Goal: Information Seeking & Learning: Learn about a topic

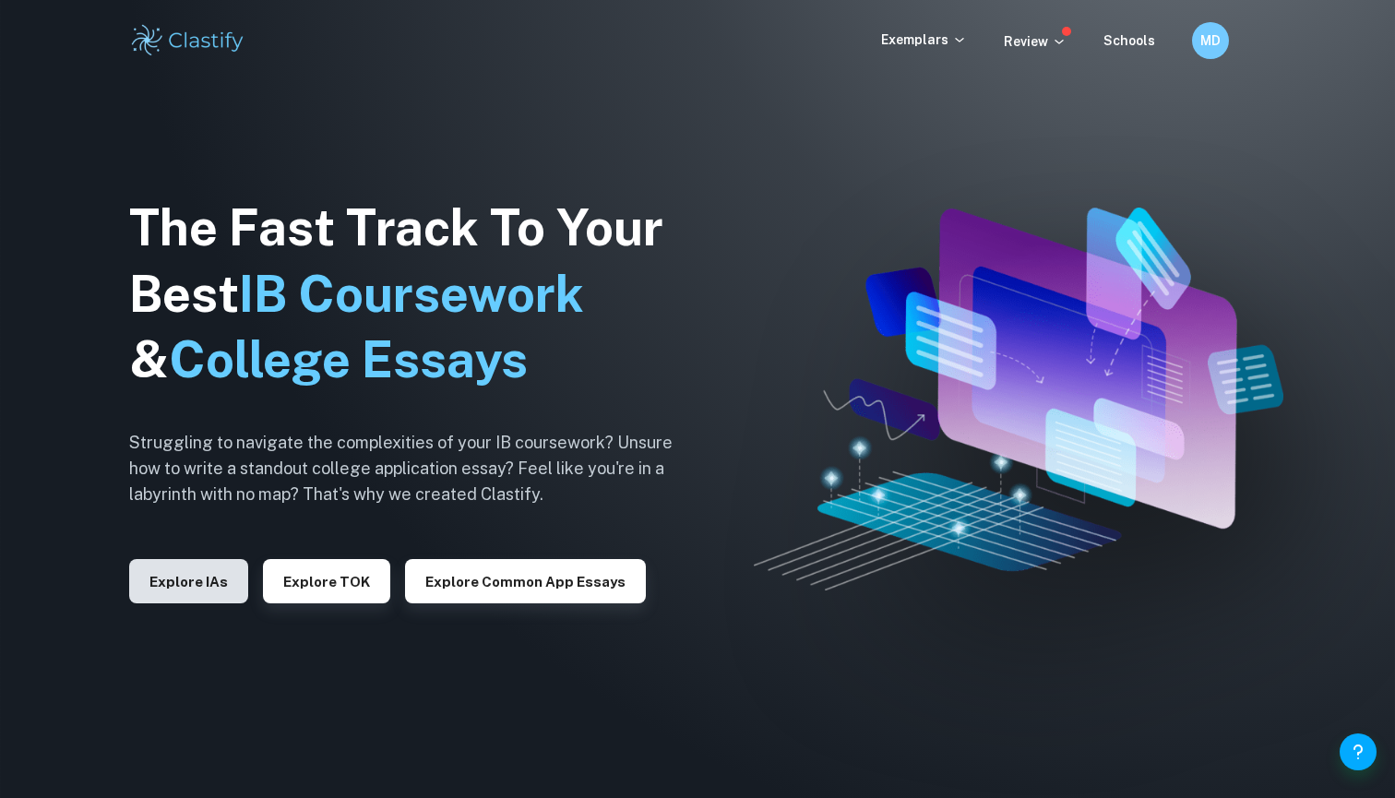
click at [208, 572] on button "Explore IAs" at bounding box center [188, 581] width 119 height 44
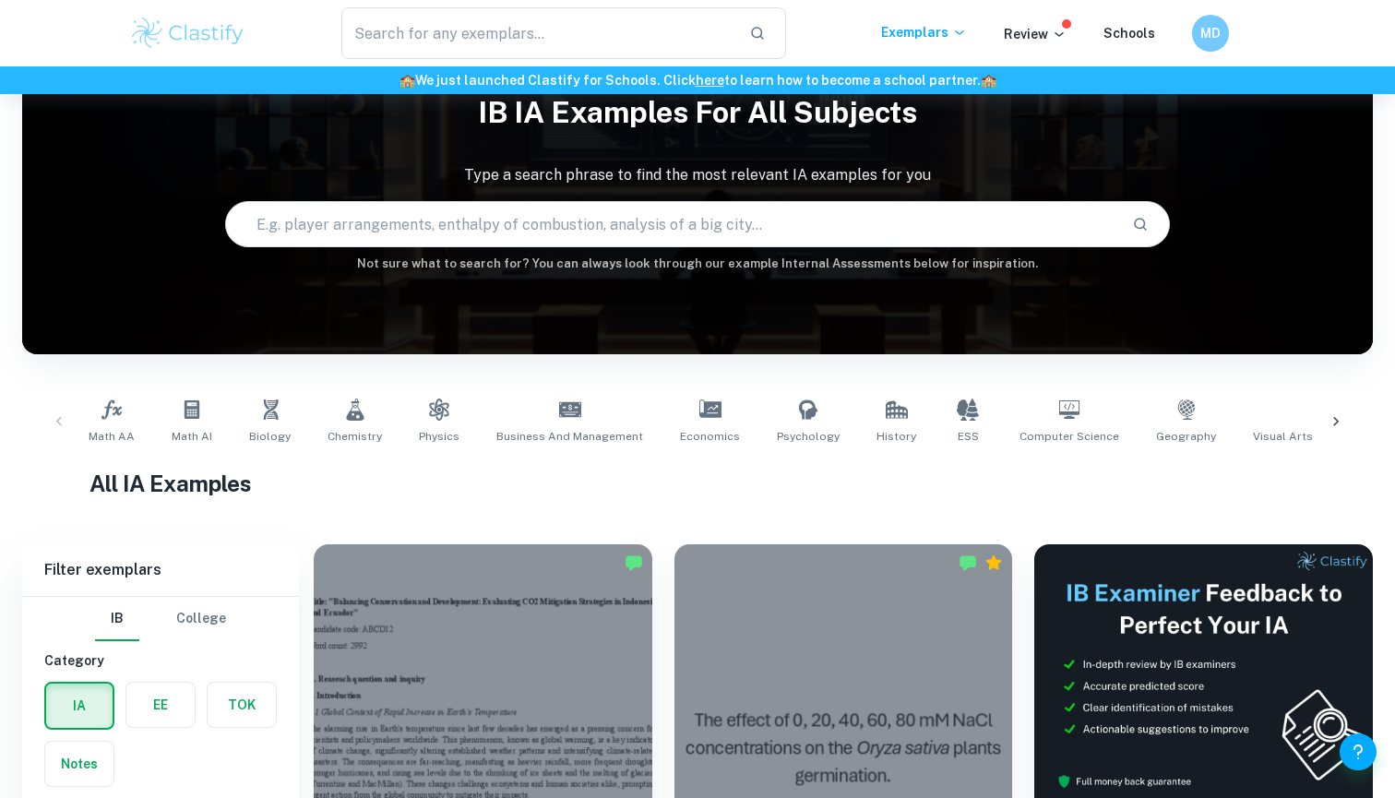
scroll to position [351, 0]
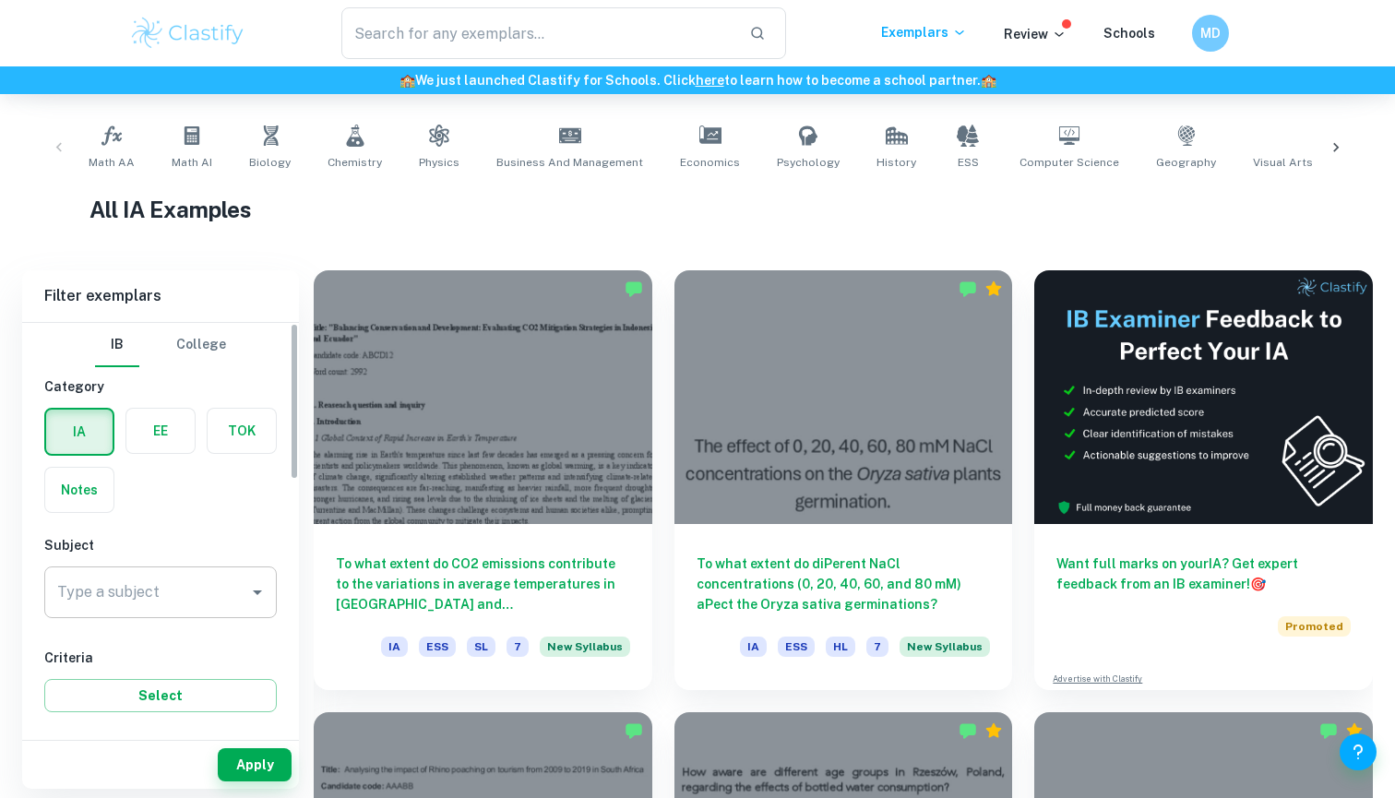
click at [185, 573] on div "Type a subject" at bounding box center [160, 592] width 232 height 52
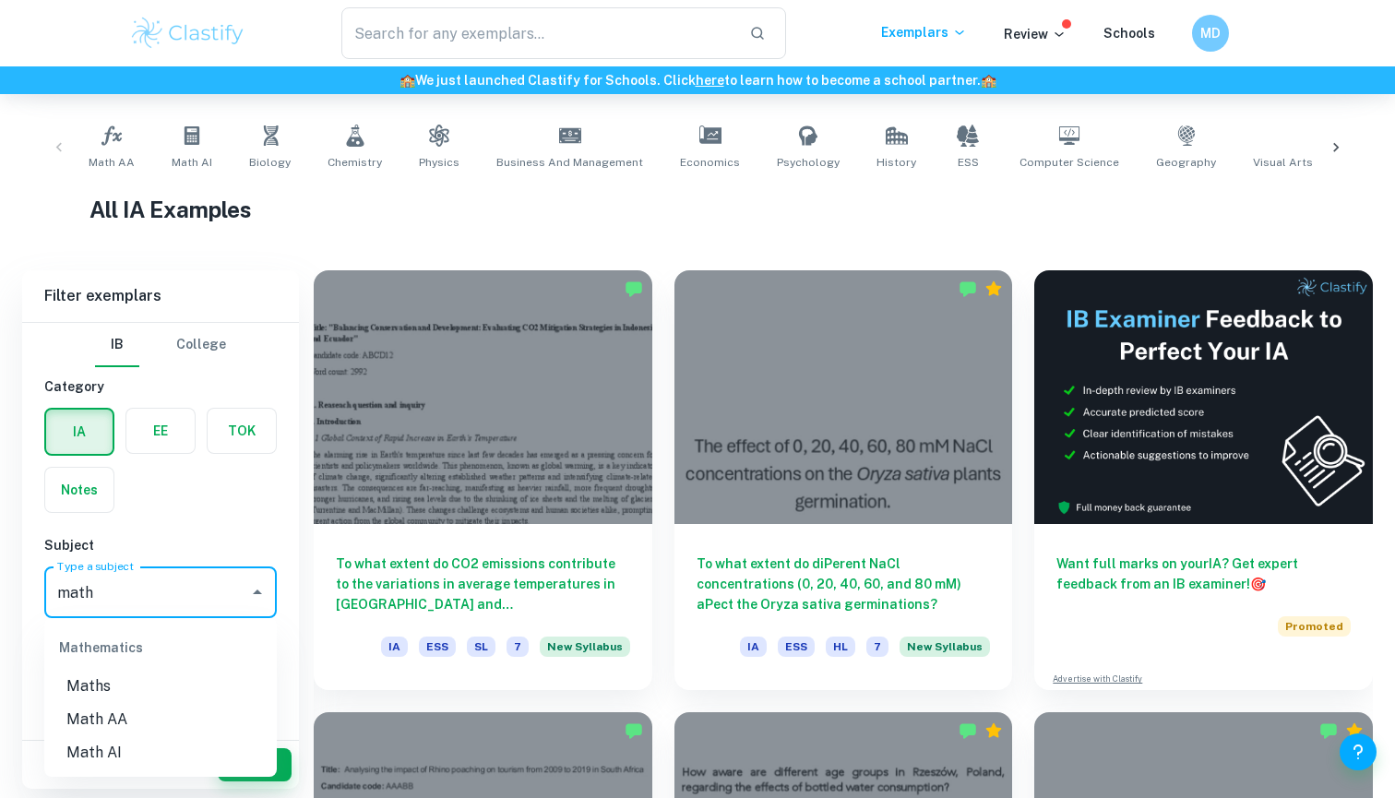
click at [111, 709] on li "Math AA" at bounding box center [160, 719] width 232 height 33
type input "Math AA"
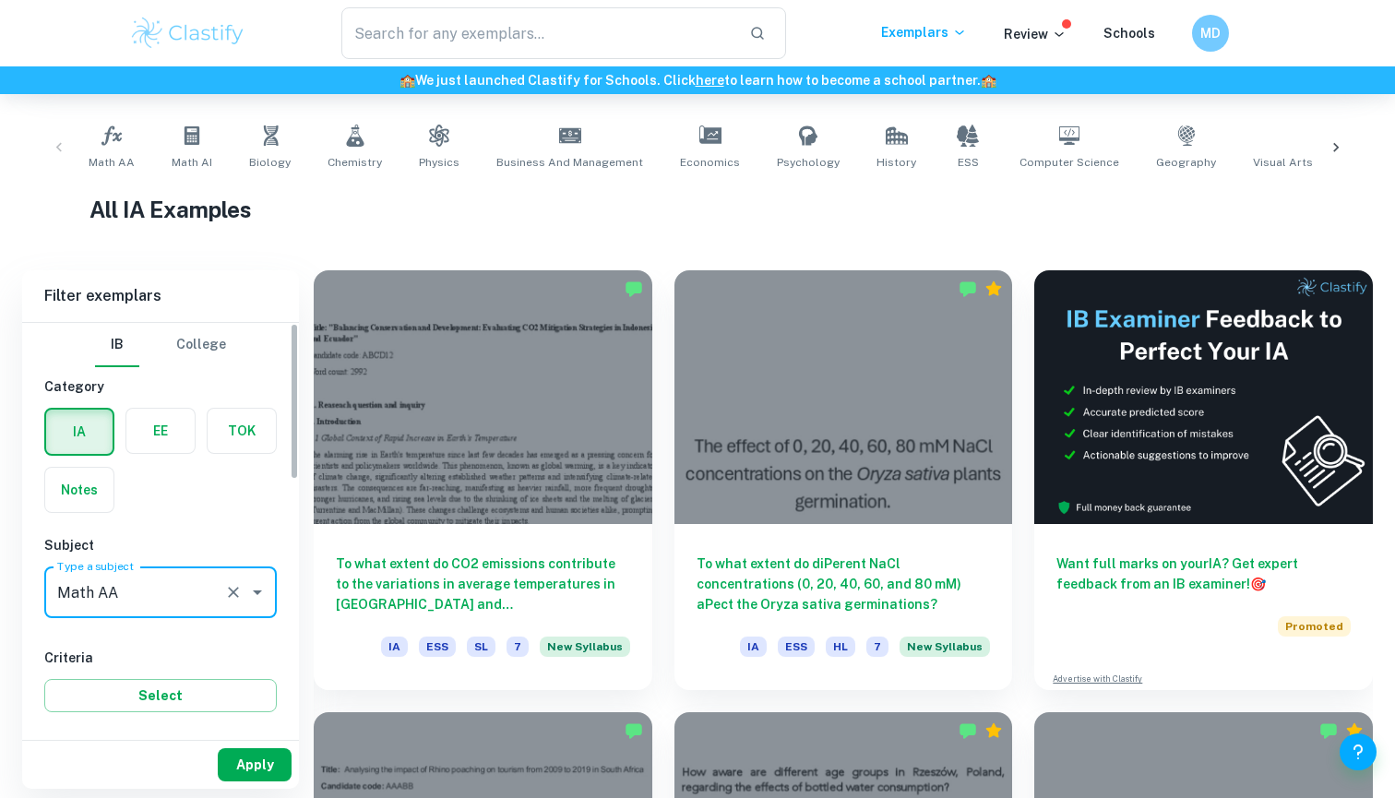
click at [256, 760] on button "Apply" at bounding box center [255, 764] width 74 height 33
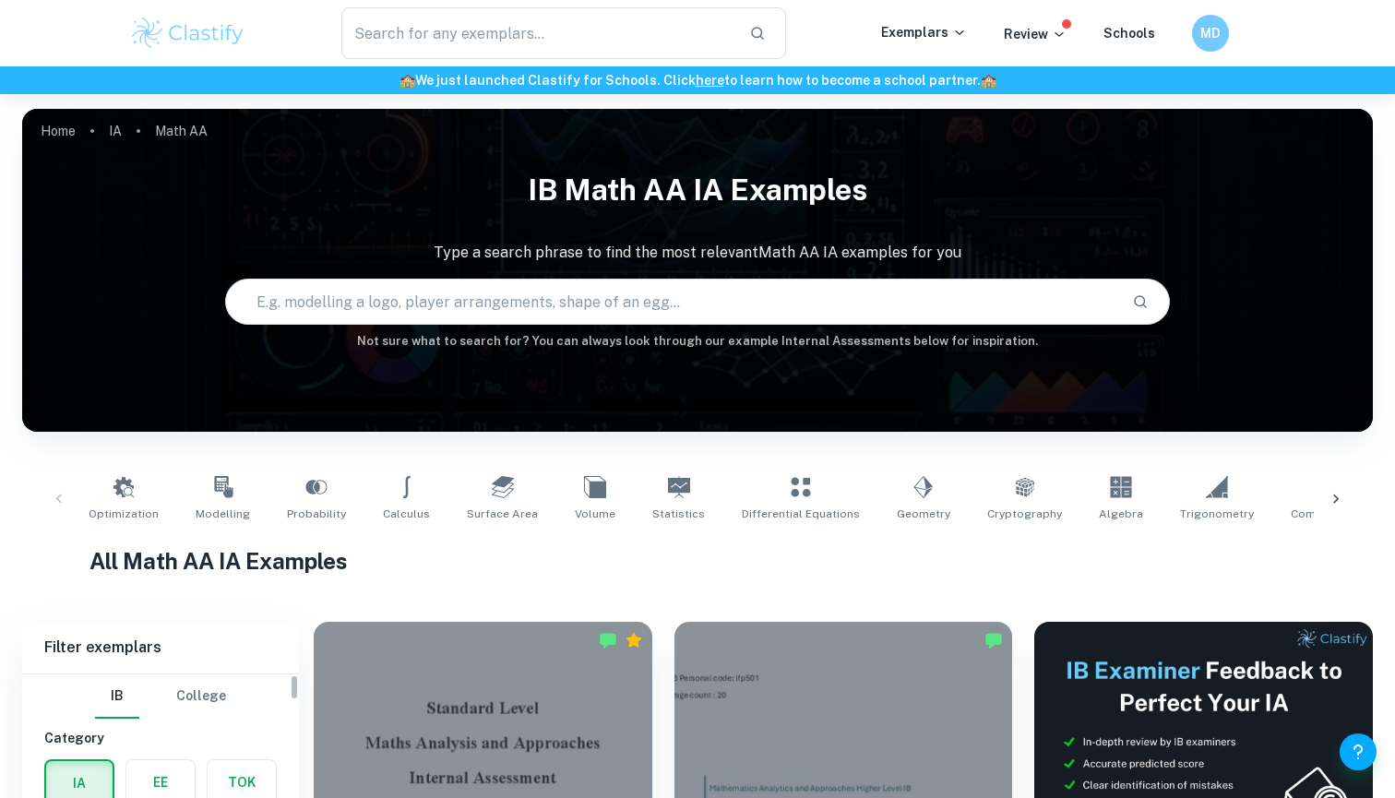
scroll to position [241, 0]
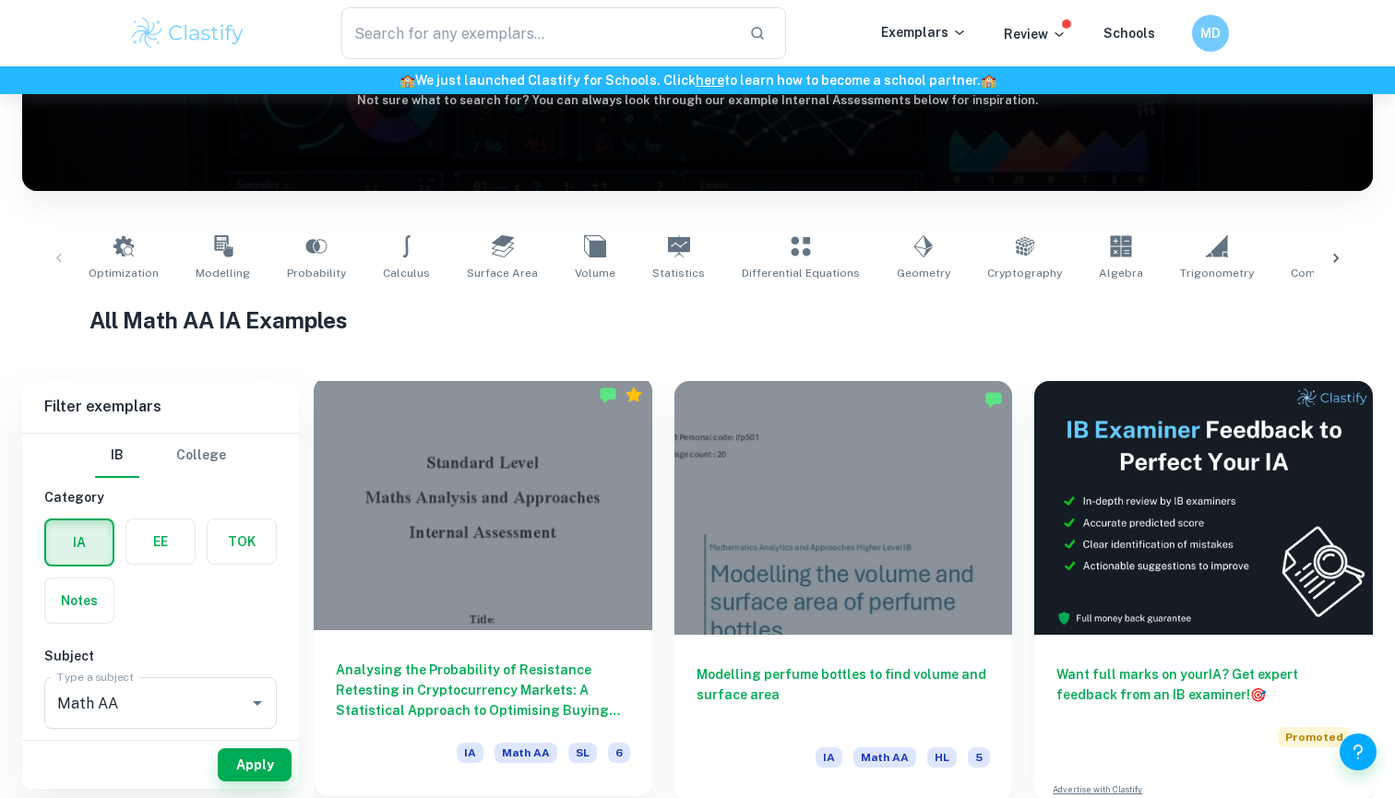
click at [472, 675] on h6 "Analysing the Probability of Resistance Retesting in Cryptocurrency Markets: A …" at bounding box center [483, 690] width 294 height 61
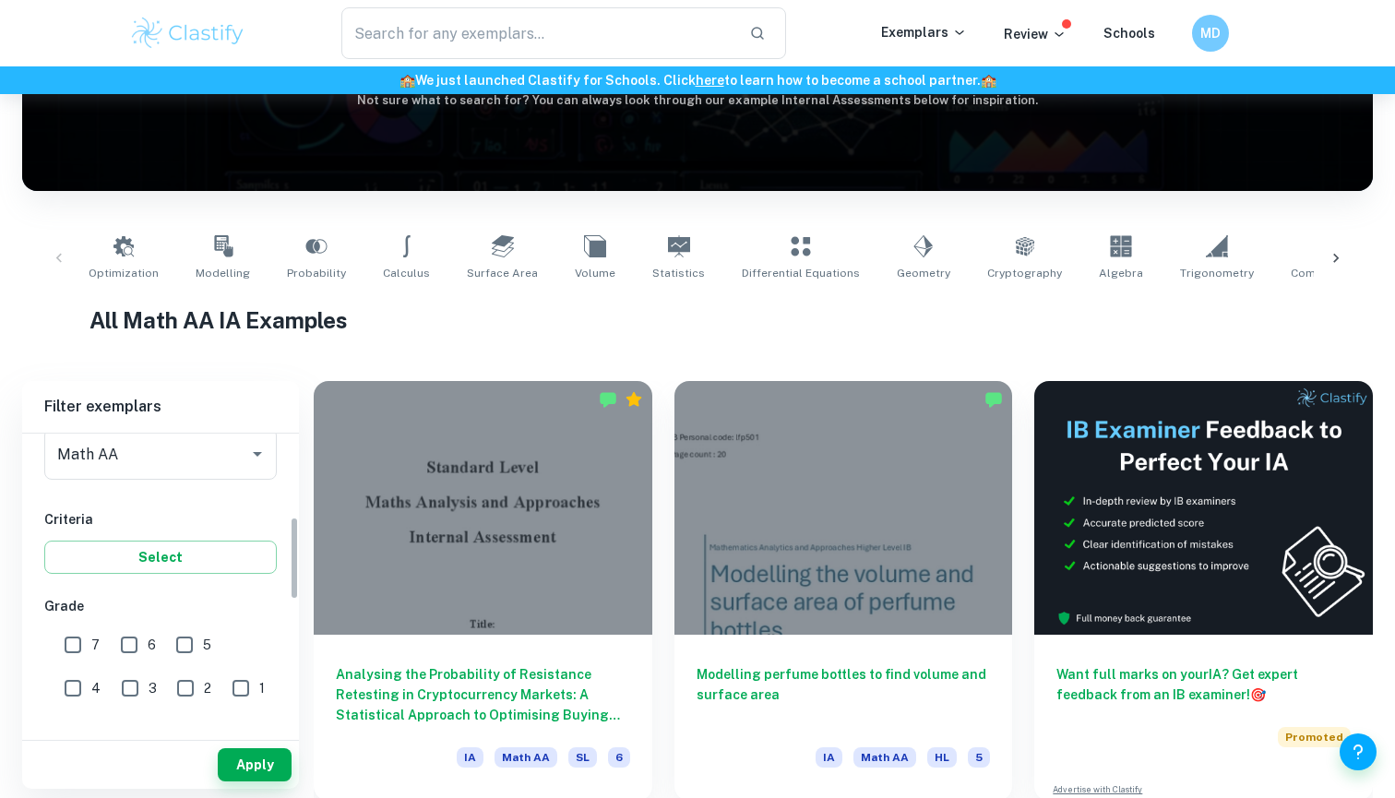
scroll to position [296, 0]
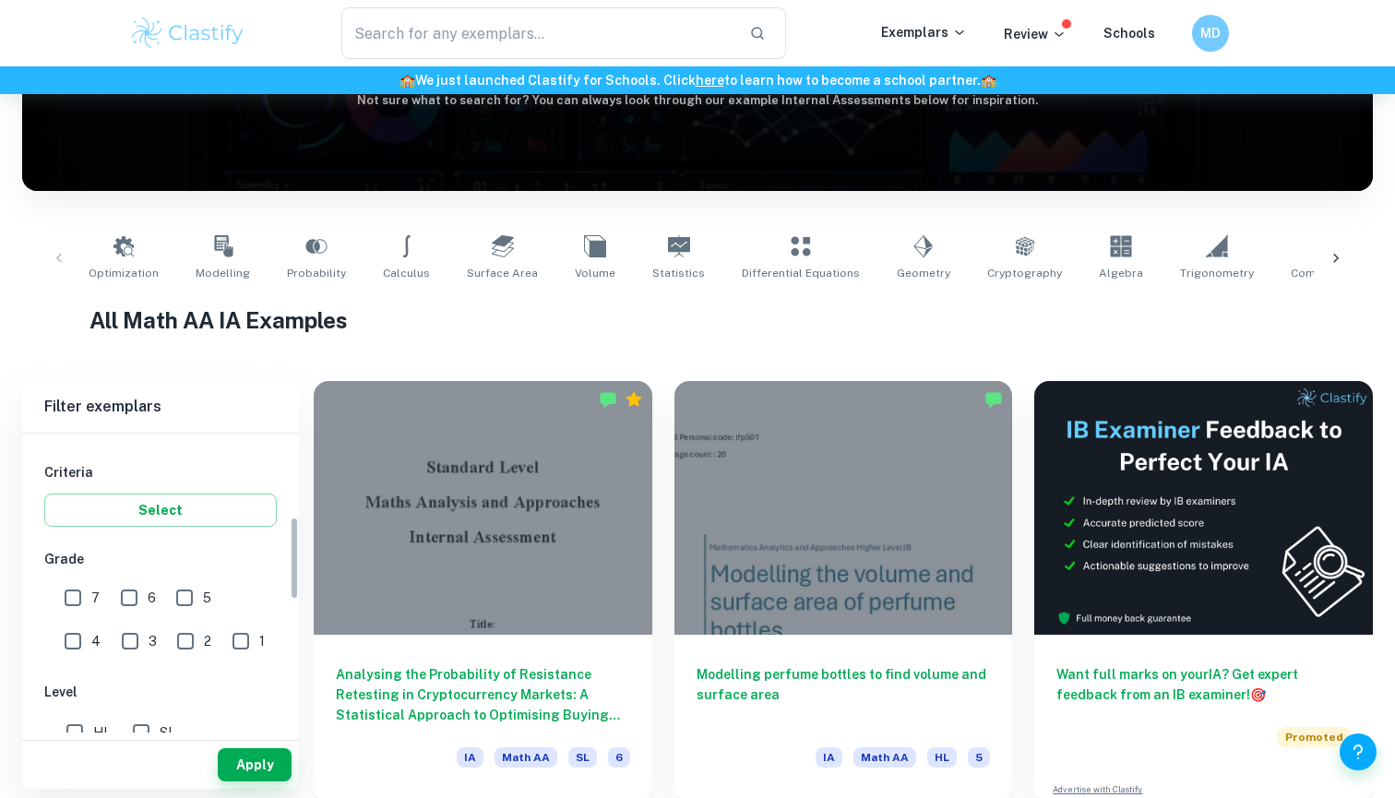
click at [77, 602] on input "7" at bounding box center [72, 597] width 37 height 37
checkbox input "true"
click at [254, 754] on button "Apply" at bounding box center [255, 764] width 74 height 33
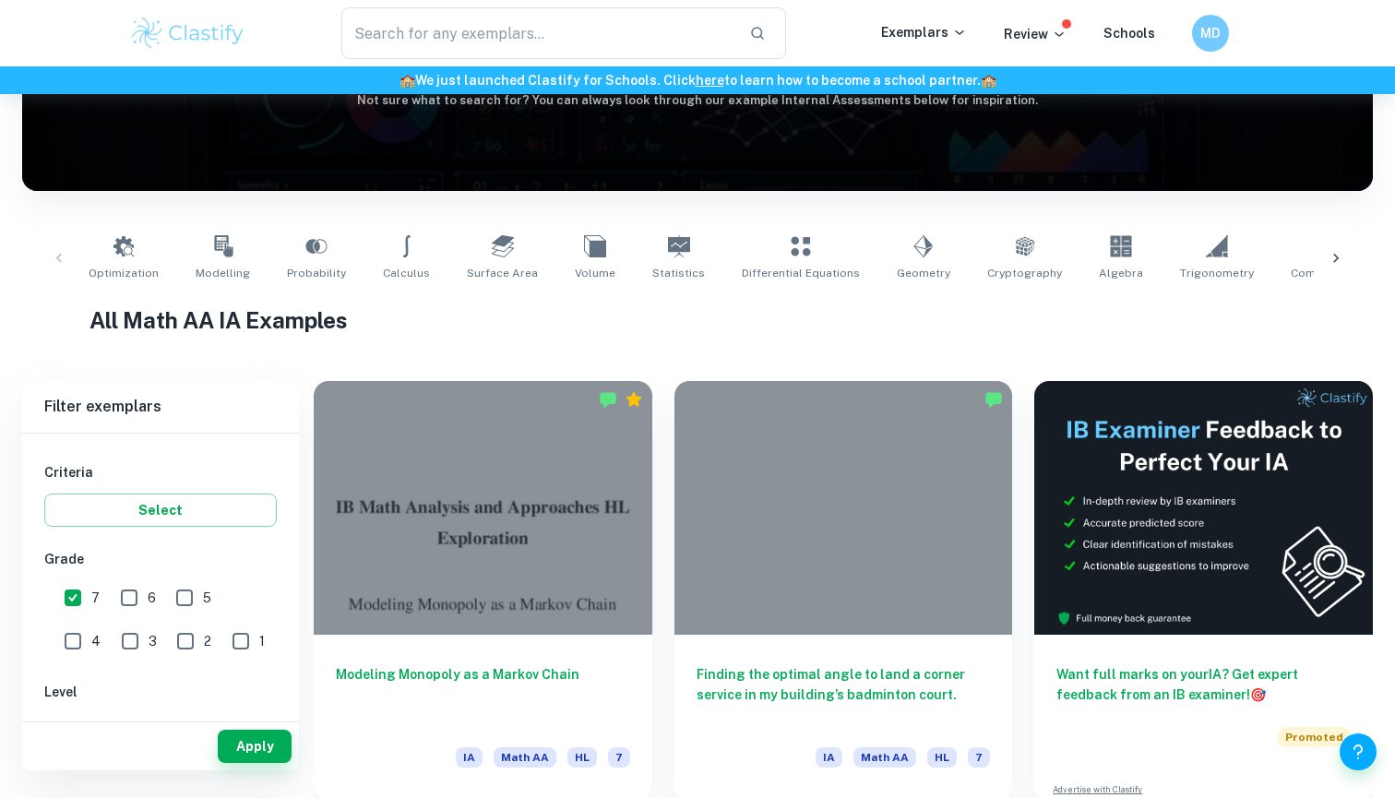
scroll to position [213, 0]
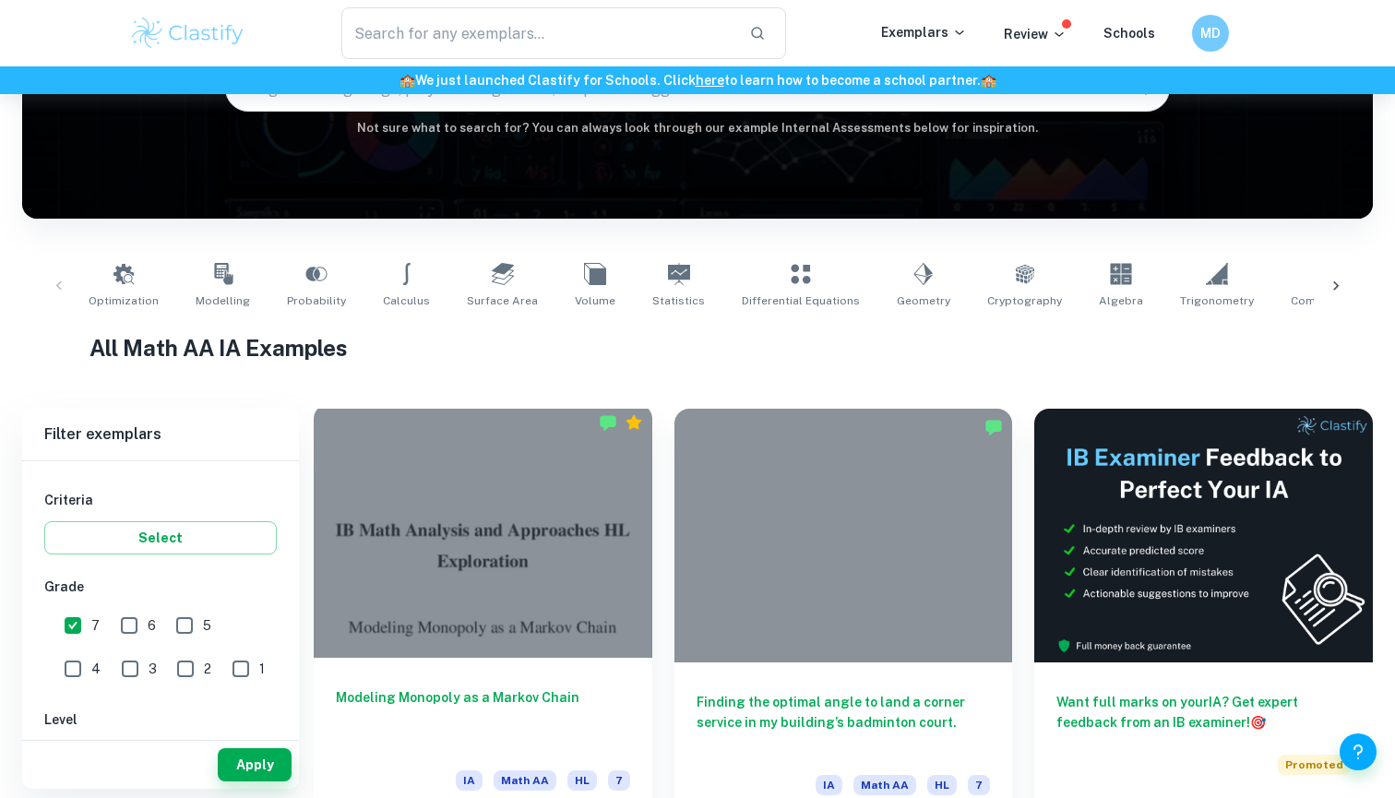
click at [554, 589] on div at bounding box center [483, 531] width 339 height 254
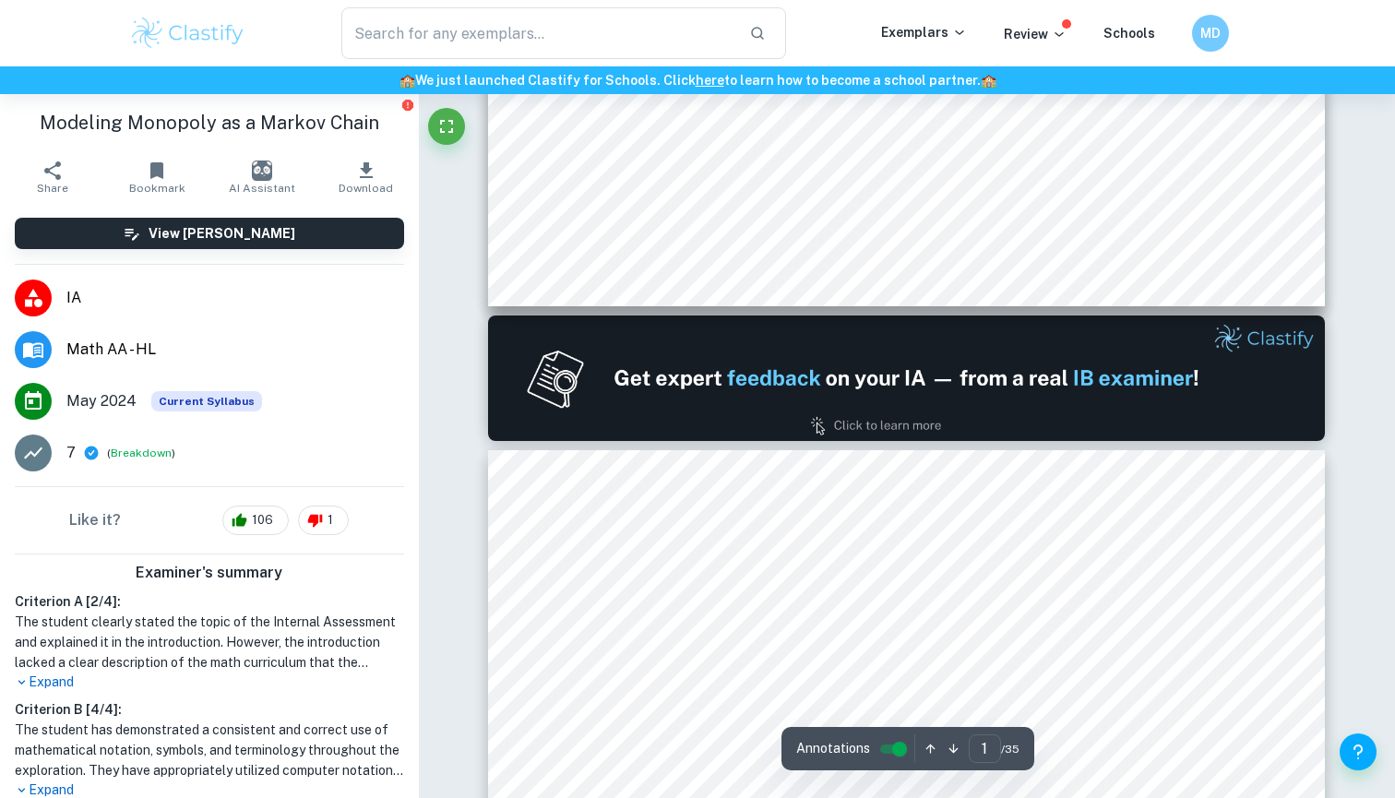
type input "2"
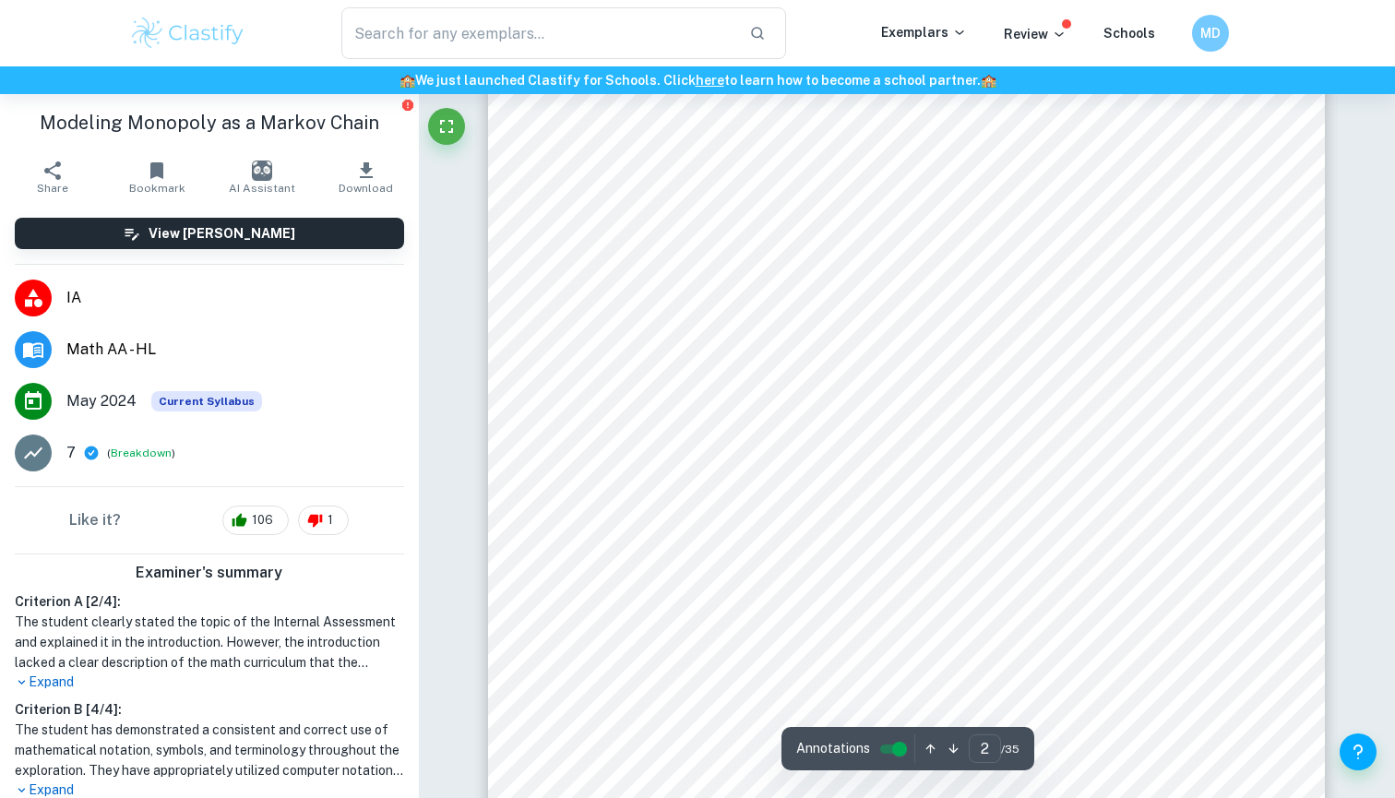
scroll to position [1362, 0]
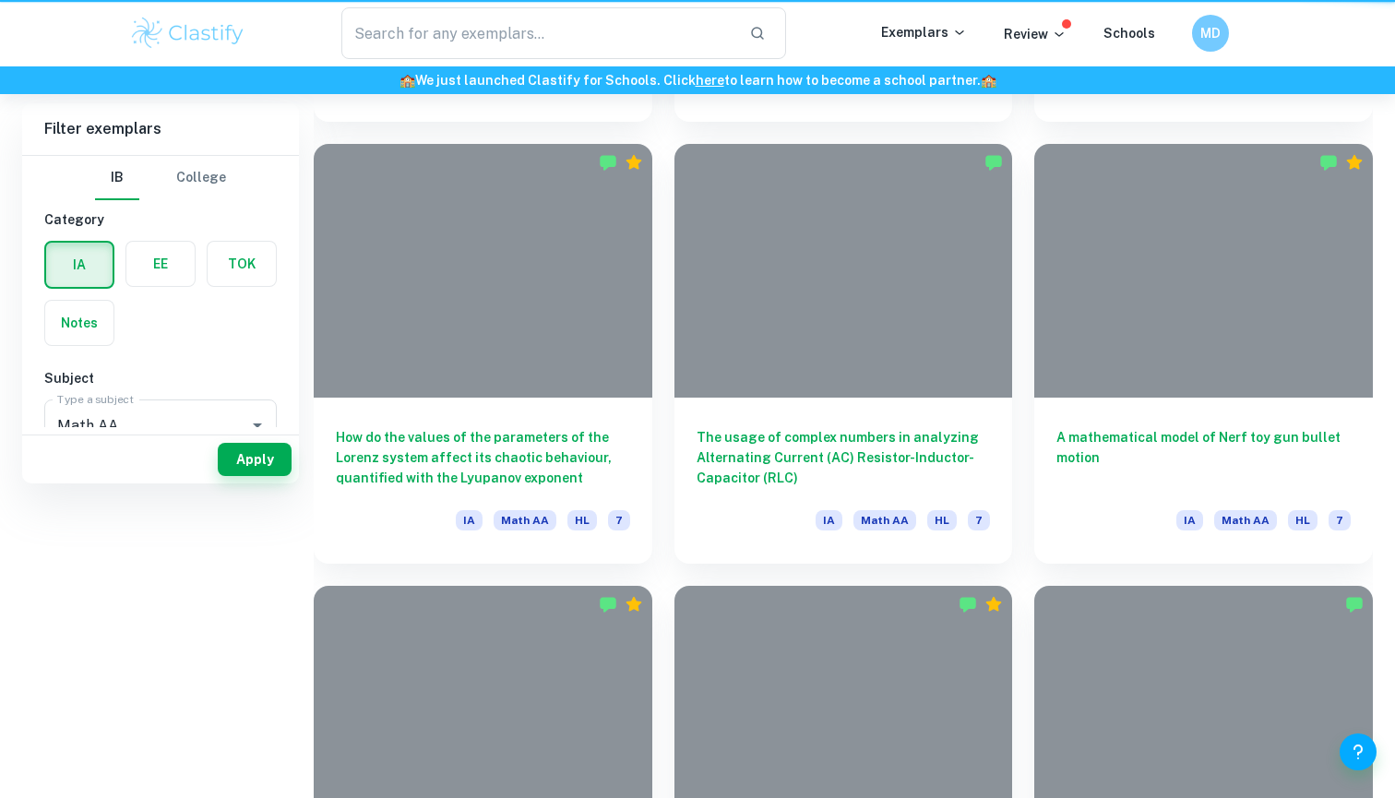
scroll to position [213, 0]
